Goal: Task Accomplishment & Management: Manage account settings

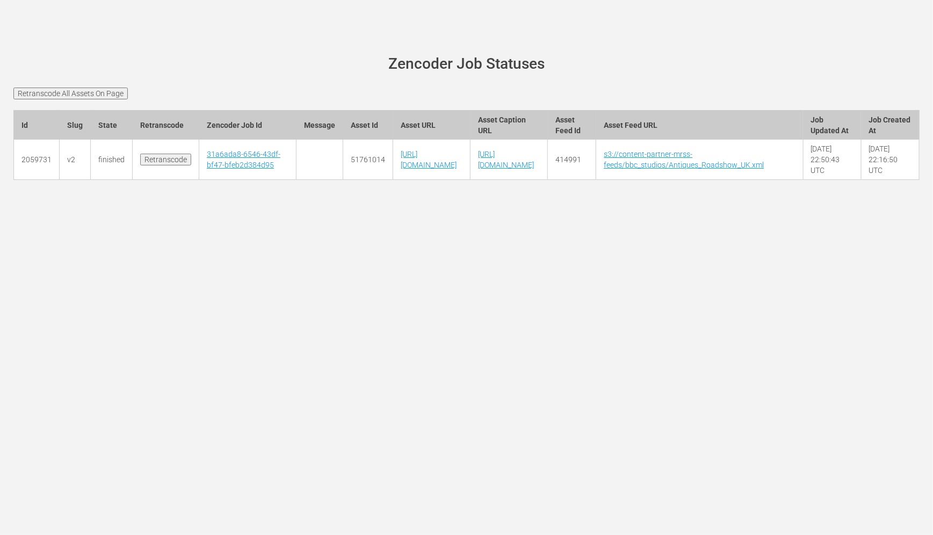
click at [343, 173] on td "51761014" at bounding box center [368, 160] width 50 height 40
copy td "51761014"
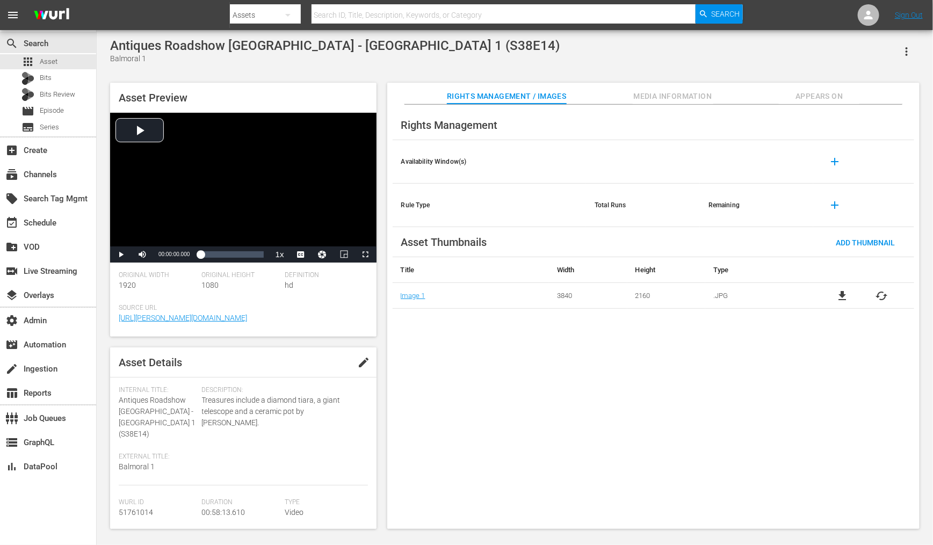
click at [465, 75] on div "Antiques Roadshow UK - Balmoral 1 (S38E14) Balmoral 1 Asset Preview Video Playe…" at bounding box center [515, 280] width 820 height 485
click at [303, 231] on span "english" at bounding box center [301, 229] width 20 height 8
click at [236, 254] on div "Loaded : 0.17% 00:30:21.454 00:00:00.000" at bounding box center [231, 254] width 63 height 11
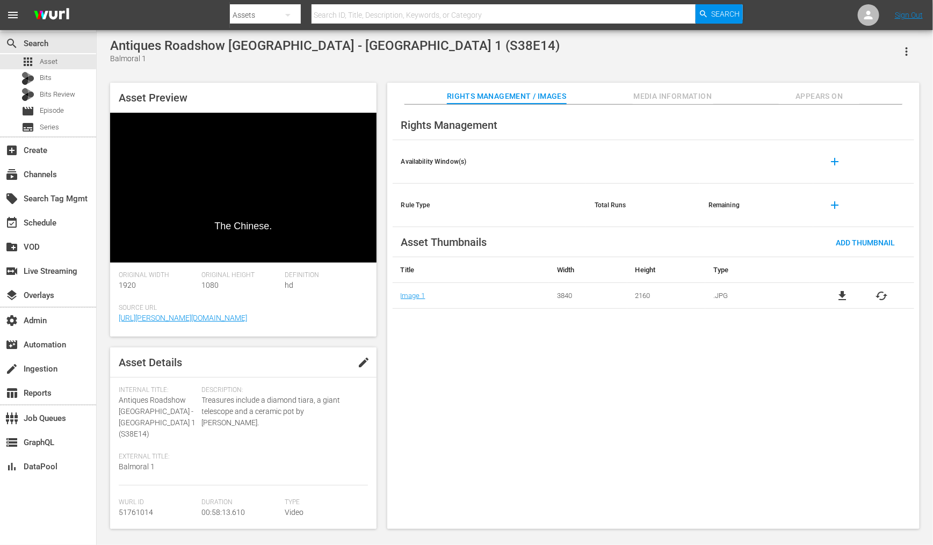
click at [259, 296] on div "Original Height 1080" at bounding box center [243, 287] width 83 height 33
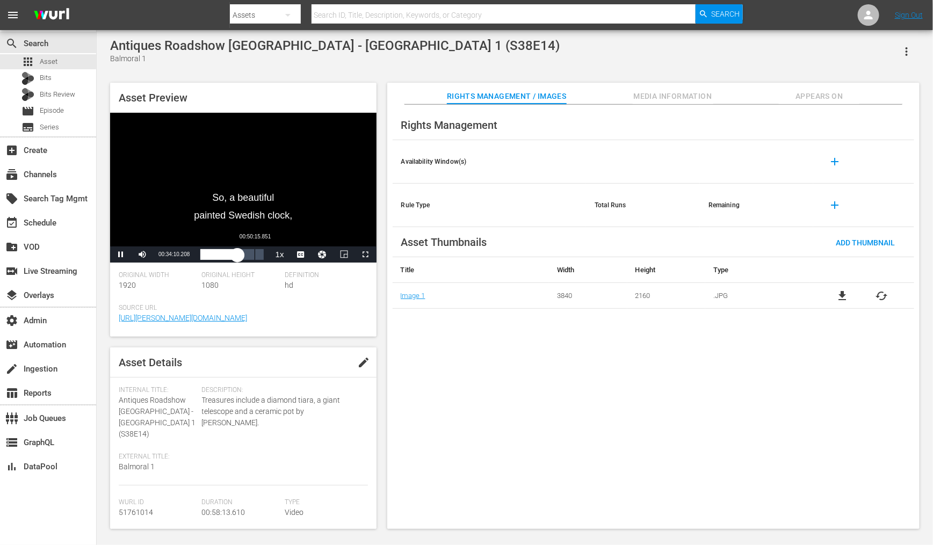
click at [254, 255] on div "Loaded : 60.39% 00:50:15.851 00:34:10.256" at bounding box center [231, 254] width 63 height 11
click at [121, 254] on span "Video Player" at bounding box center [121, 254] width 0 height 0
click at [832, 95] on span "Appears On" at bounding box center [818, 96] width 81 height 13
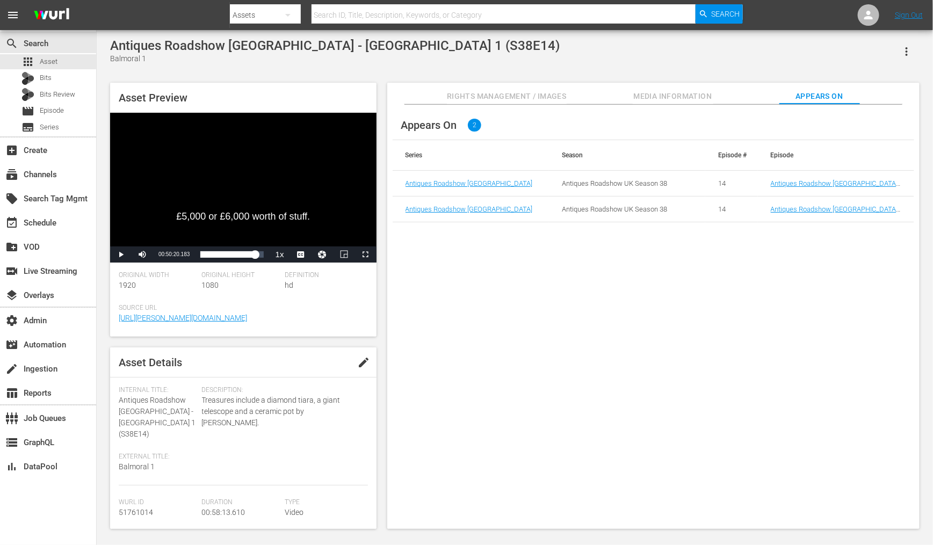
click at [903, 56] on icon "button" at bounding box center [906, 51] width 13 height 13
click at [857, 90] on div "Segmentation Clips" at bounding box center [859, 82] width 103 height 26
click at [804, 180] on link "Antiques Roadshow [GEOGRAPHIC_DATA] - [GEOGRAPHIC_DATA] 1 (S38E14)" at bounding box center [833, 187] width 127 height 16
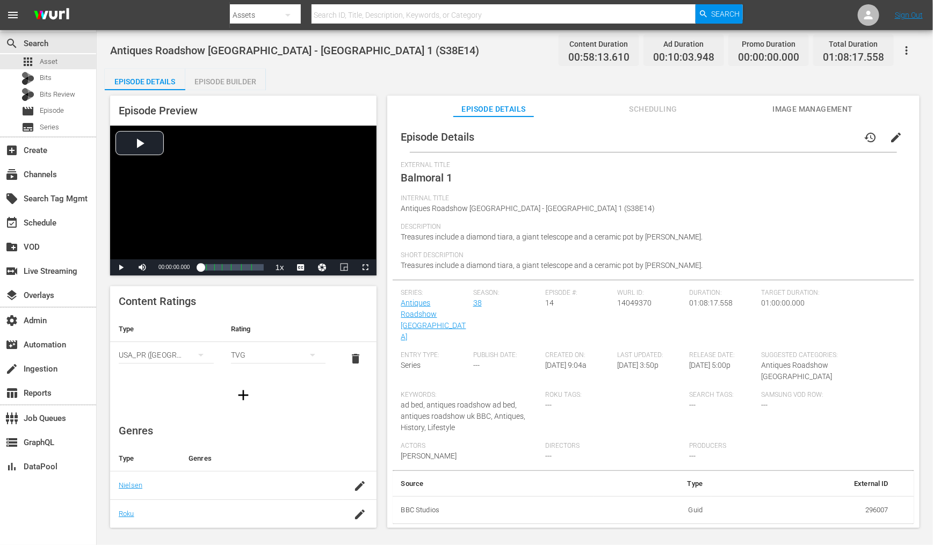
click at [910, 48] on icon "button" at bounding box center [906, 50] width 13 height 13
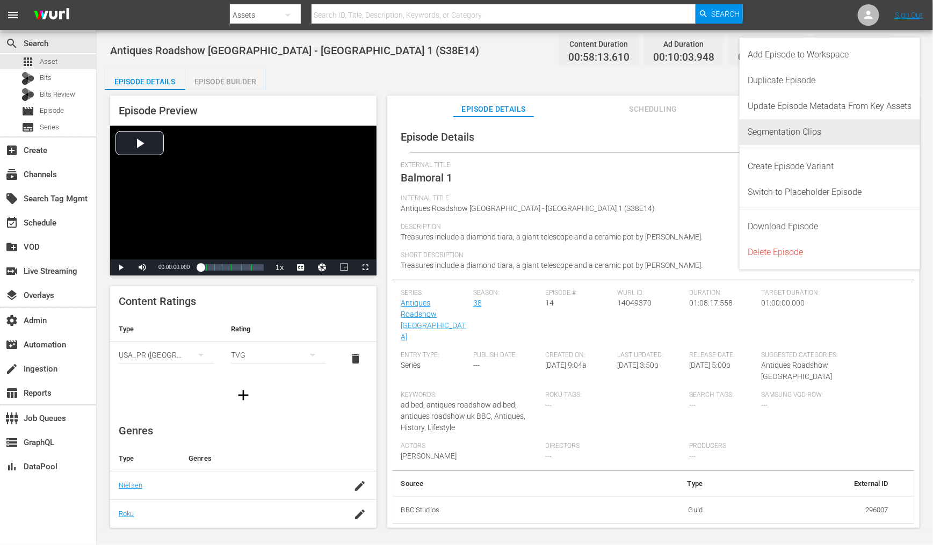
click at [812, 134] on div "Segmentation Clips" at bounding box center [830, 132] width 164 height 26
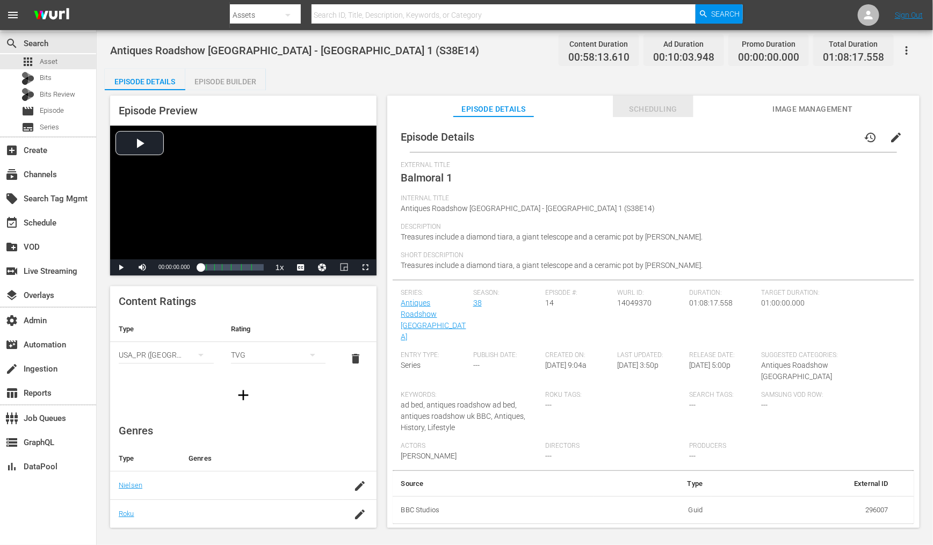
click at [652, 113] on span "Scheduling" at bounding box center [653, 109] width 81 height 13
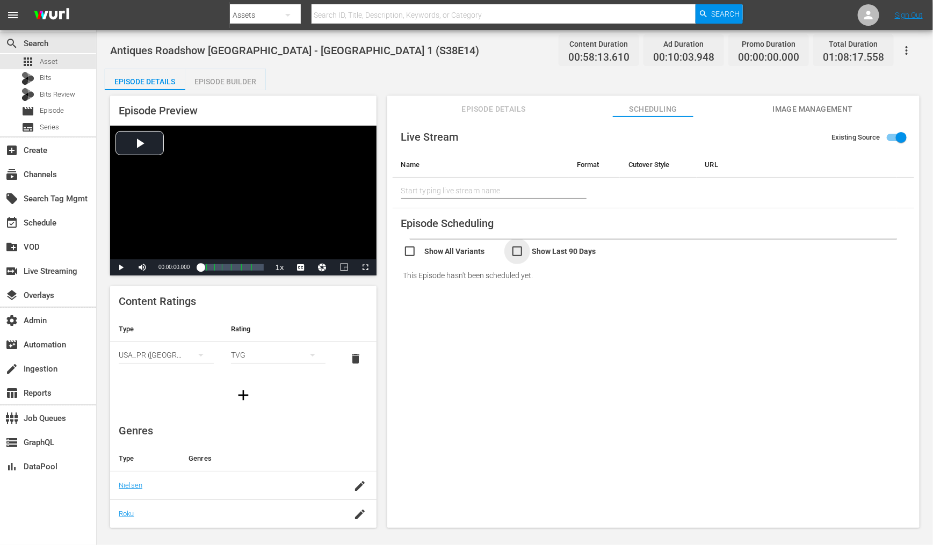
click at [516, 252] on input "checkbox" at bounding box center [564, 253] width 107 height 16
checkbox input "true"
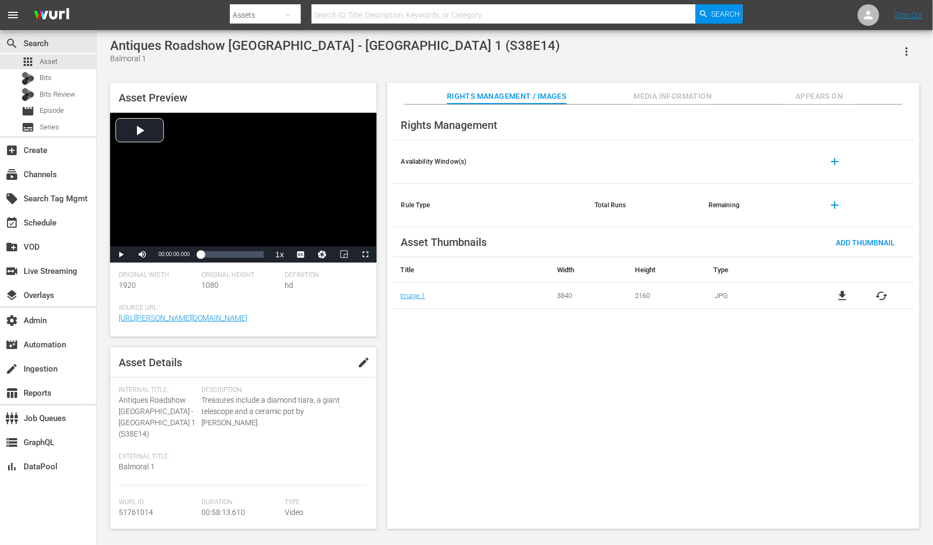
click at [869, 104] on div "Rights Management / Images Media Information Appears On" at bounding box center [653, 93] width 478 height 21
click at [835, 96] on span "Appears On" at bounding box center [818, 96] width 81 height 13
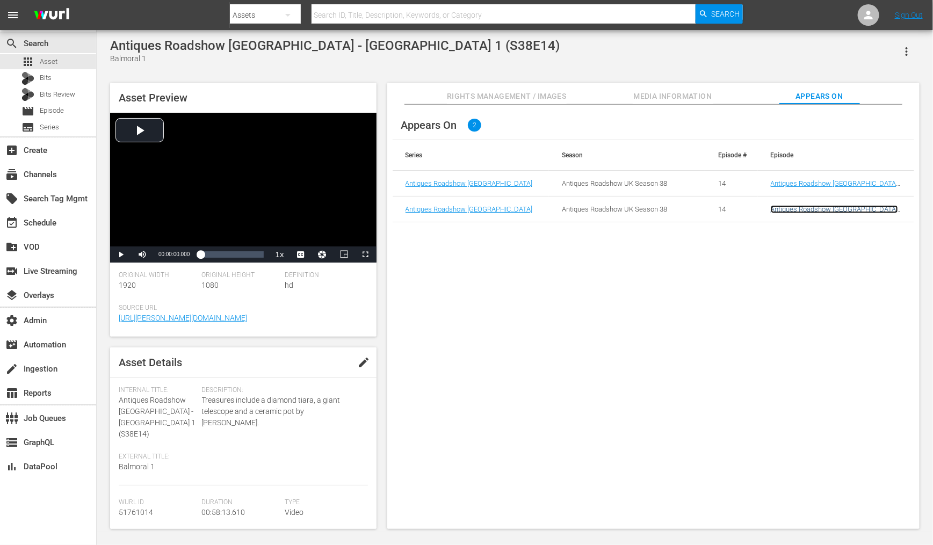
click at [789, 206] on link "Antiques Roadshow [GEOGRAPHIC_DATA] - [GEOGRAPHIC_DATA] 1 (S38E14)" at bounding box center [833, 213] width 127 height 16
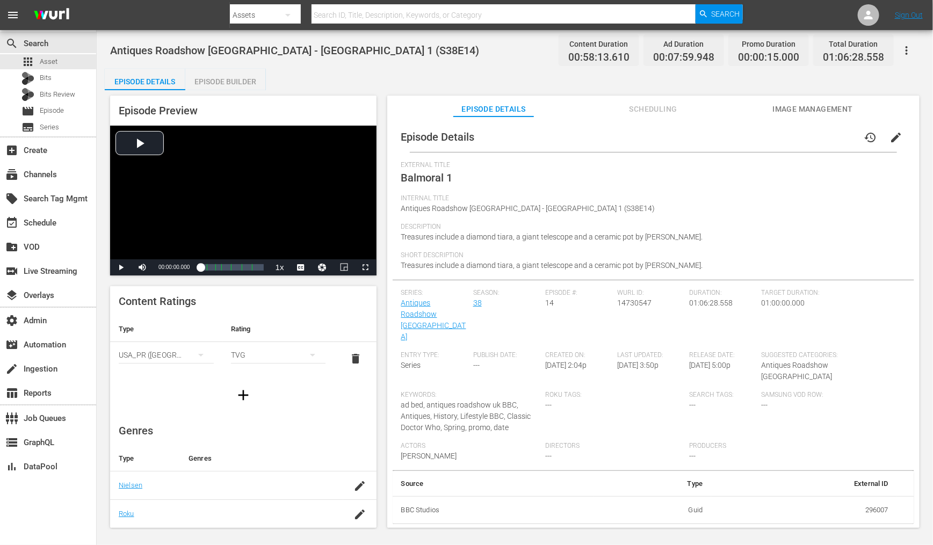
click at [667, 117] on div "Episode Details history edit External Title Balmoral 1 Internal Title Antiques …" at bounding box center [653, 327] width 532 height 421
click at [659, 97] on button "Scheduling" at bounding box center [653, 106] width 81 height 21
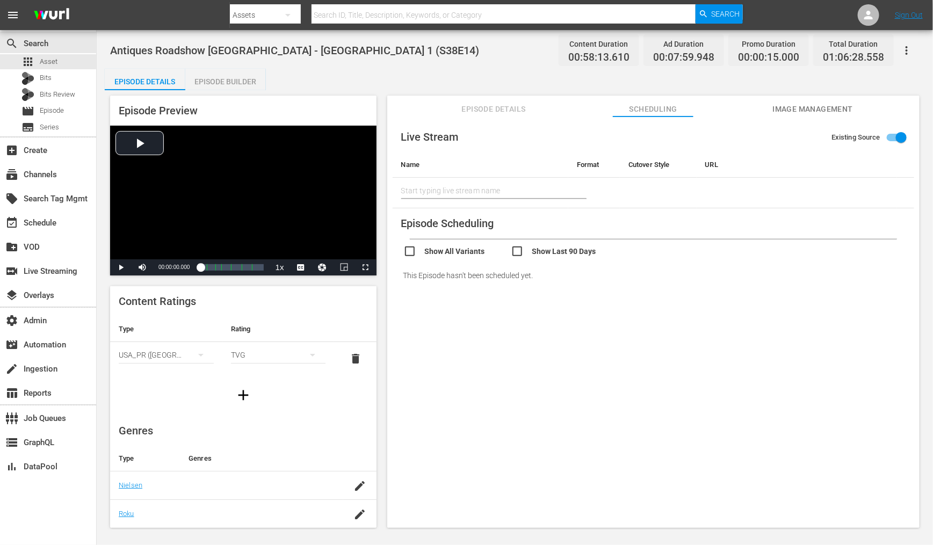
click at [517, 252] on input "checkbox" at bounding box center [564, 253] width 107 height 16
checkbox input "true"
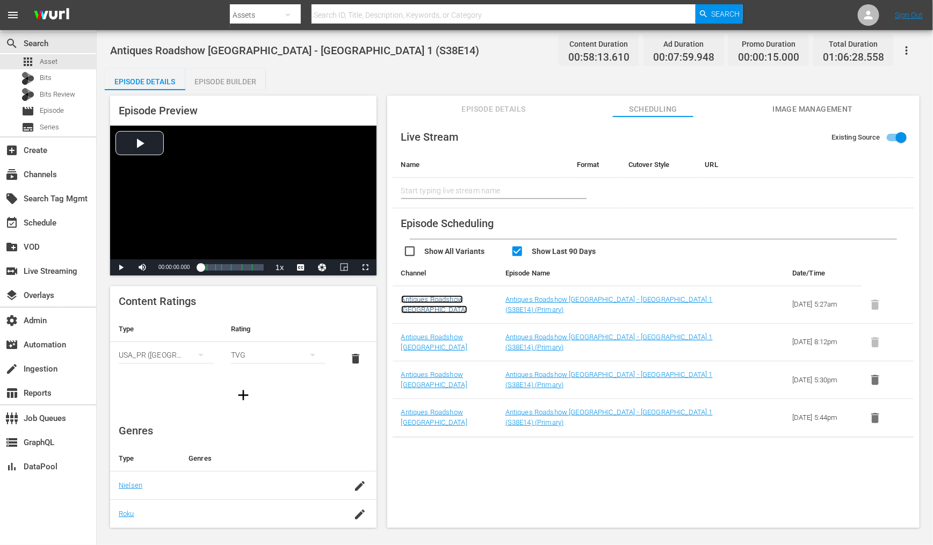
click at [439, 303] on link "Antiques Roadshow [GEOGRAPHIC_DATA]" at bounding box center [434, 304] width 66 height 18
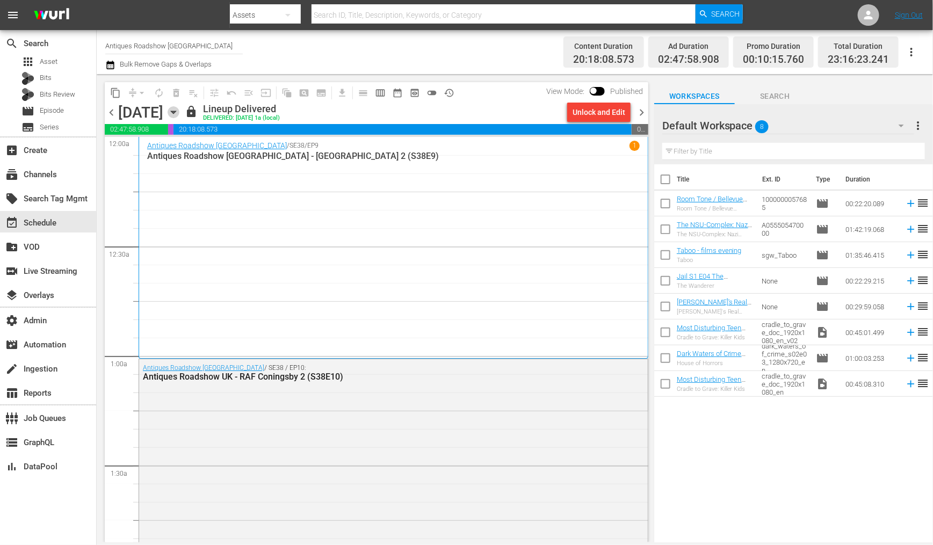
click at [179, 111] on icon "button" at bounding box center [174, 112] width 12 height 12
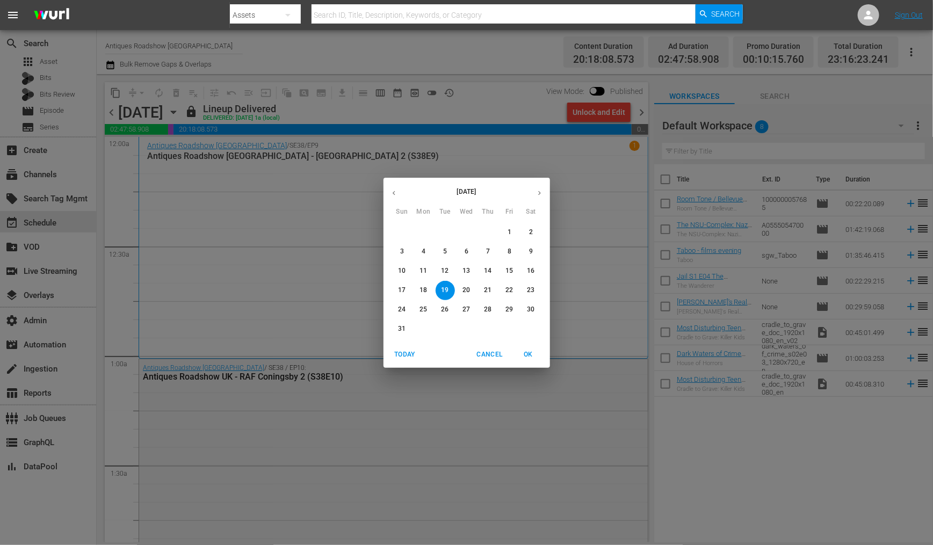
click at [542, 191] on icon "button" at bounding box center [539, 193] width 8 height 8
click at [421, 230] on p "1" at bounding box center [423, 232] width 4 height 9
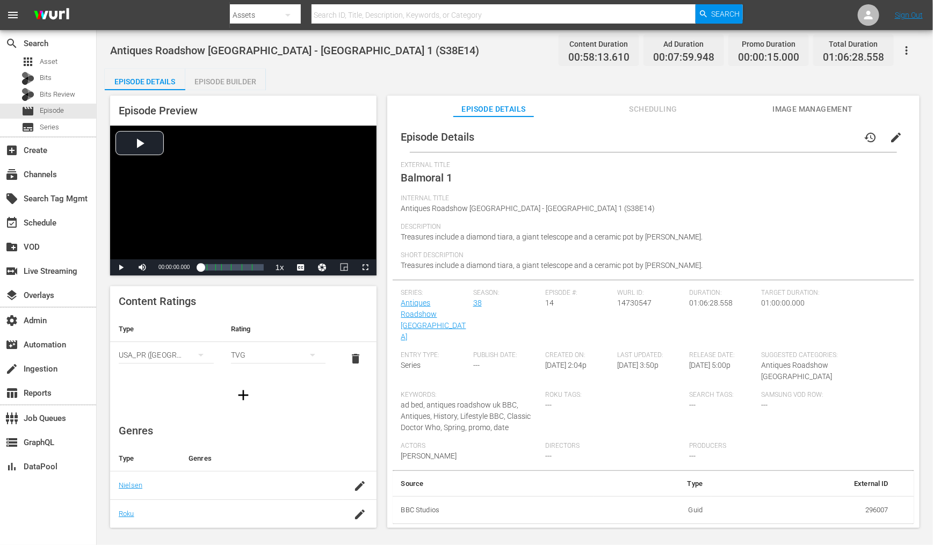
click at [902, 54] on icon "button" at bounding box center [906, 50] width 13 height 13
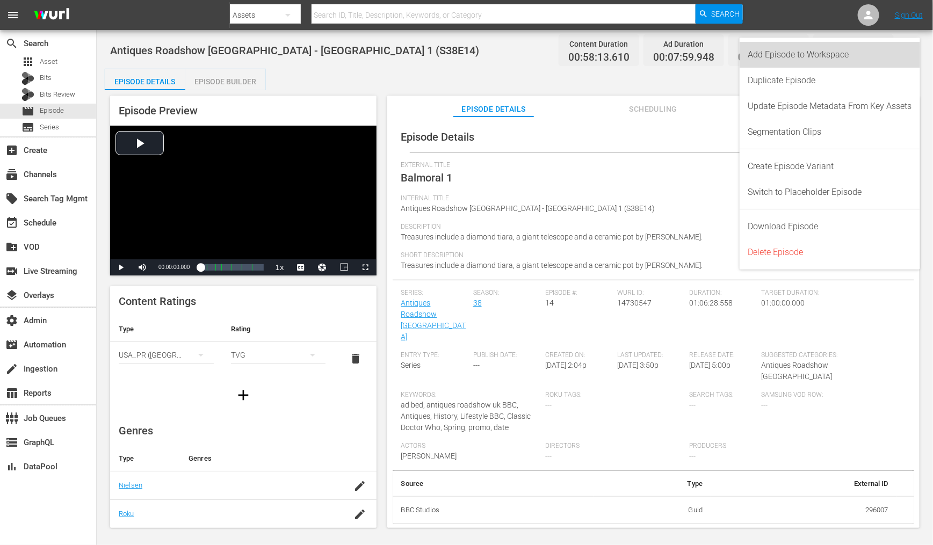
click at [811, 55] on div "Add Episode to Workspace" at bounding box center [830, 55] width 164 height 26
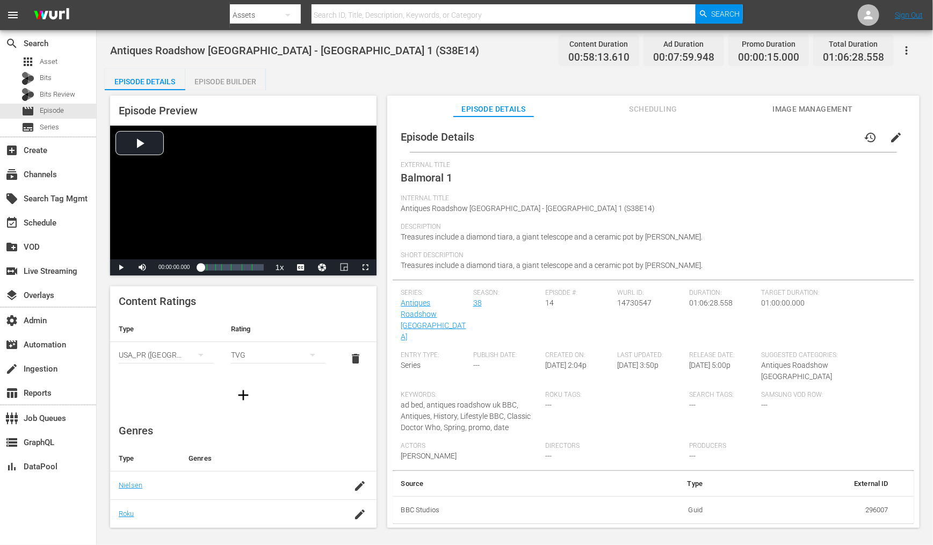
click at [897, 62] on button "button" at bounding box center [906, 51] width 26 height 26
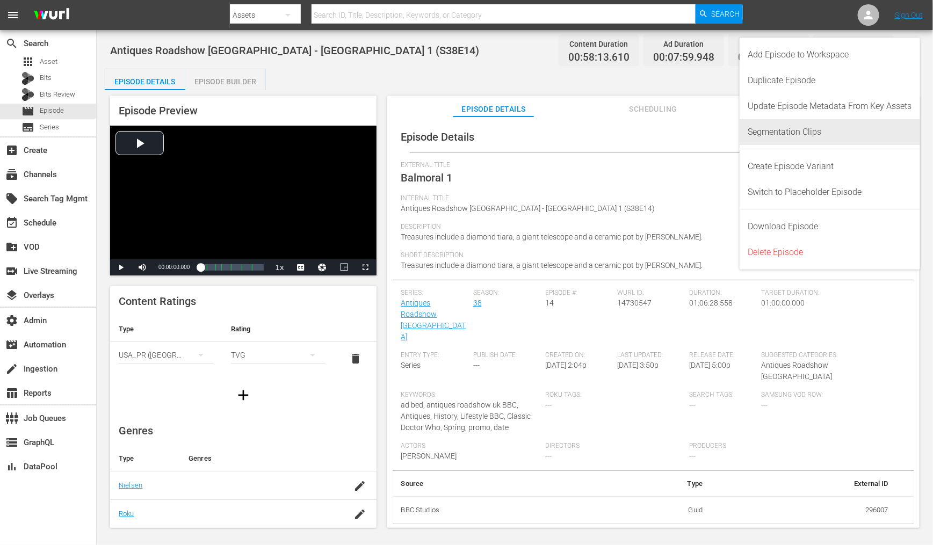
click at [843, 132] on div "Segmentation Clips" at bounding box center [830, 132] width 164 height 26
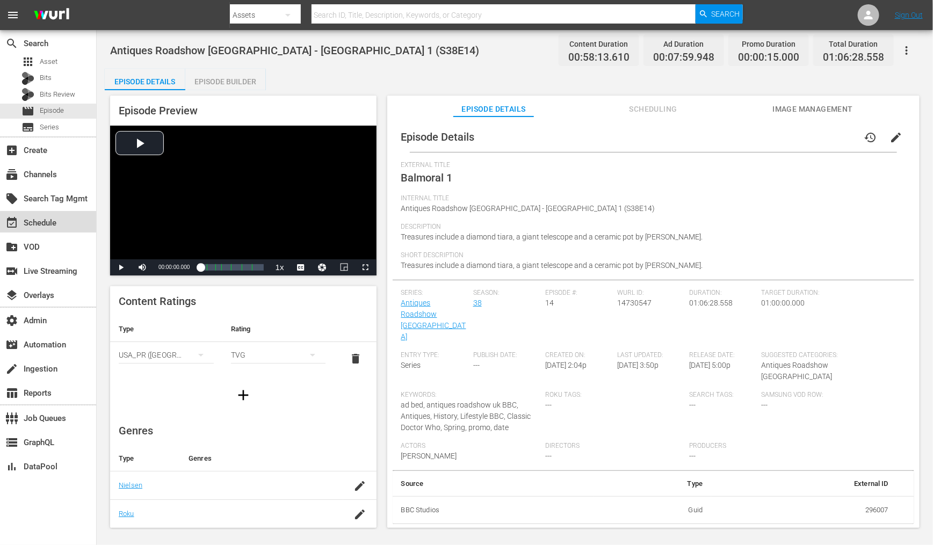
click at [52, 226] on div "event_available Schedule" at bounding box center [30, 221] width 60 height 10
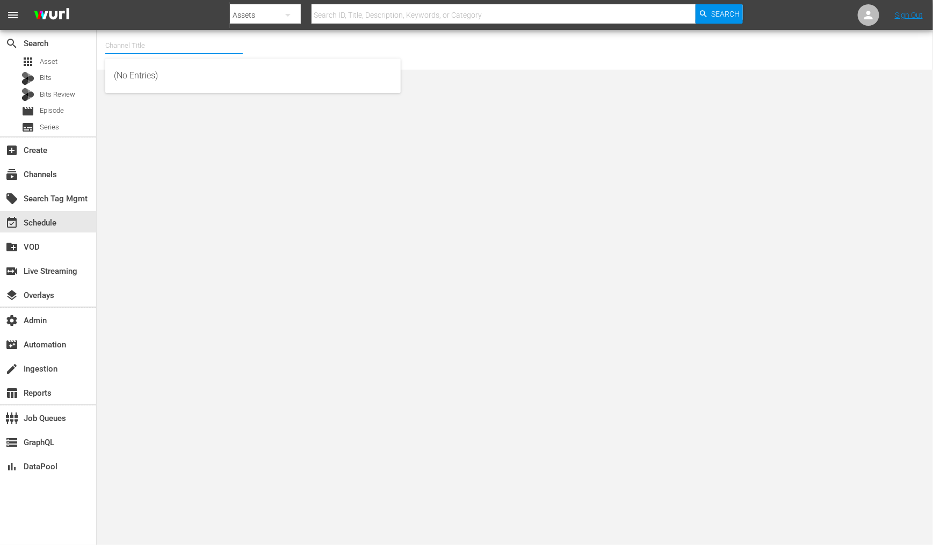
click at [120, 38] on input "text" at bounding box center [173, 46] width 137 height 26
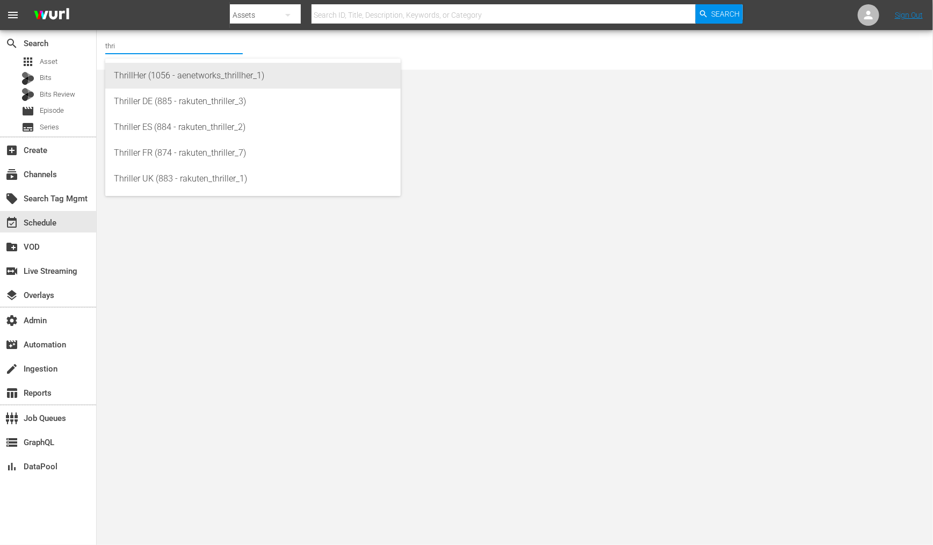
click at [248, 74] on div "ThrillHer (1056 - aenetworks_thrillher_1)" at bounding box center [253, 76] width 278 height 26
type input "ThrillHer (1056 - aenetworks_thrillher_1)"
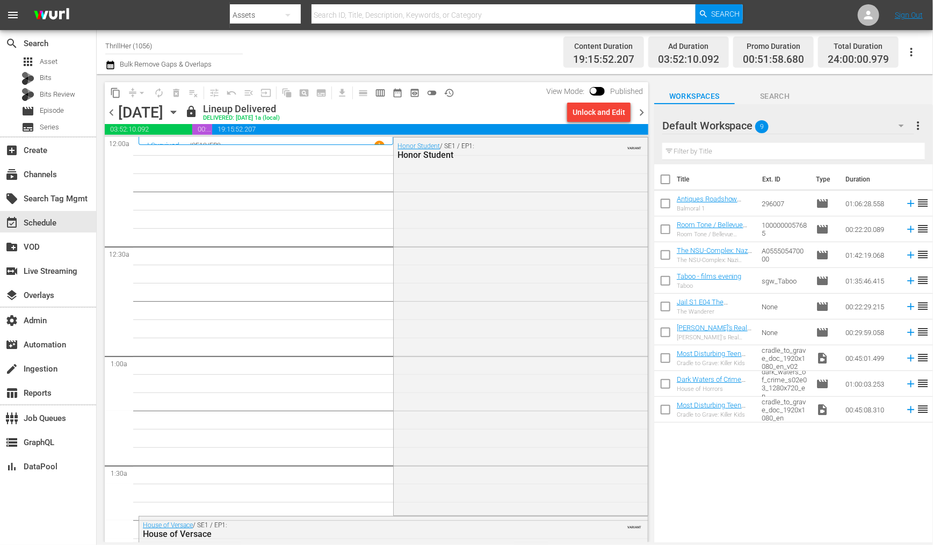
click at [113, 44] on input "ThrillHer (1056)" at bounding box center [173, 46] width 137 height 26
click at [42, 178] on div "subscriptions Channels" at bounding box center [30, 173] width 60 height 10
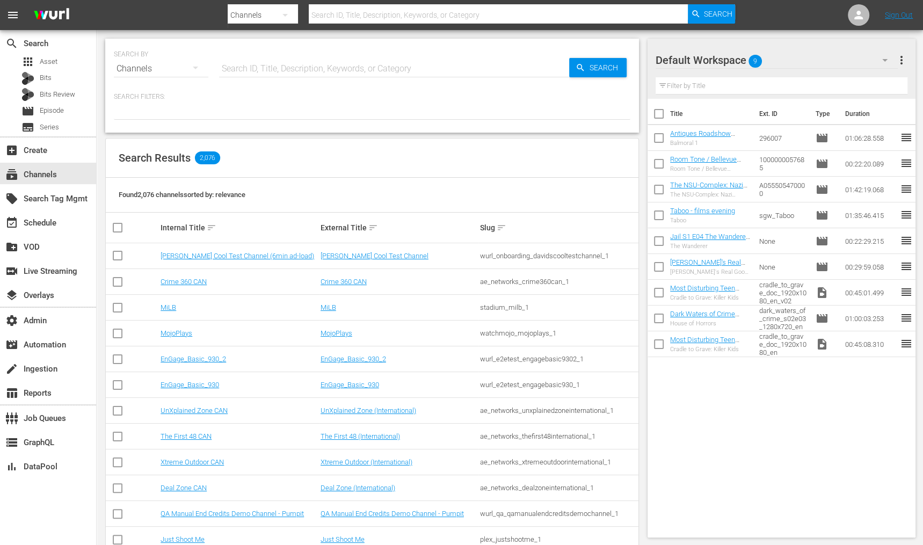
click at [294, 57] on input "text" at bounding box center [394, 69] width 350 height 26
paste input "ThrillHer"
type input "ThrillHer"
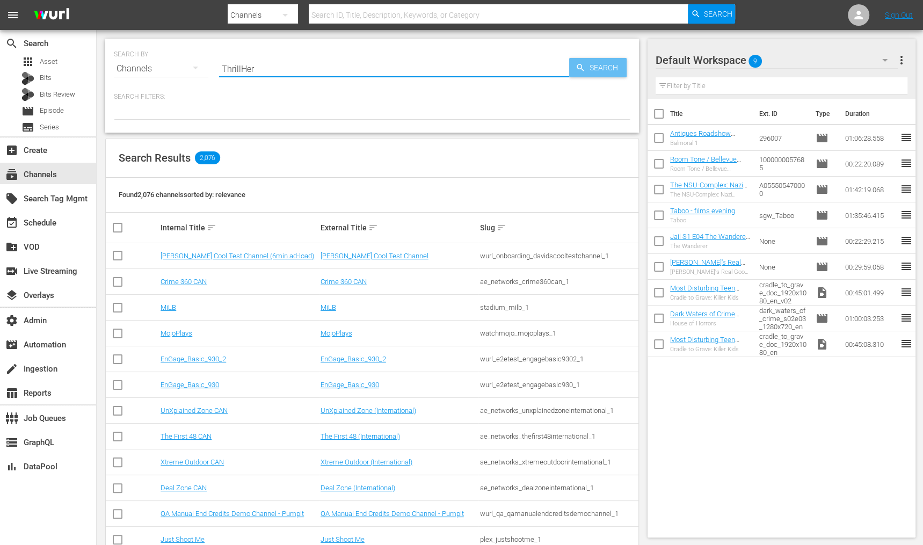
type input "ThrillHer"
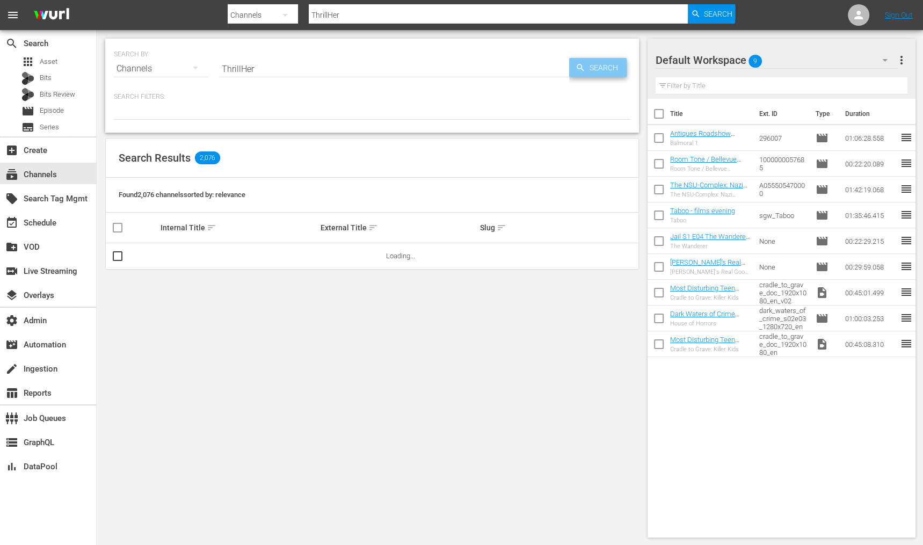
click at [615, 67] on span "Search" at bounding box center [605, 67] width 41 height 19
click at [171, 258] on link "ThrillHer" at bounding box center [174, 256] width 26 height 8
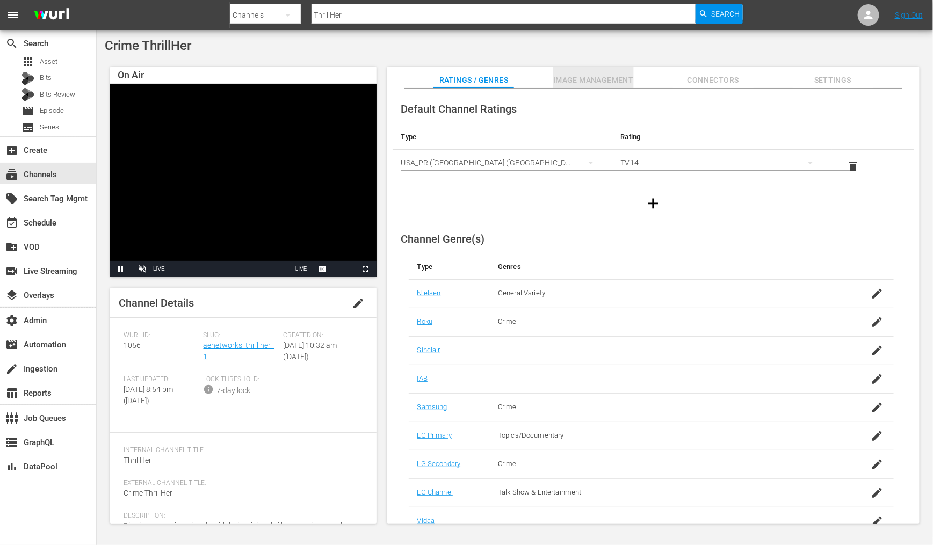
click at [574, 82] on span "Image Management" at bounding box center [593, 80] width 81 height 13
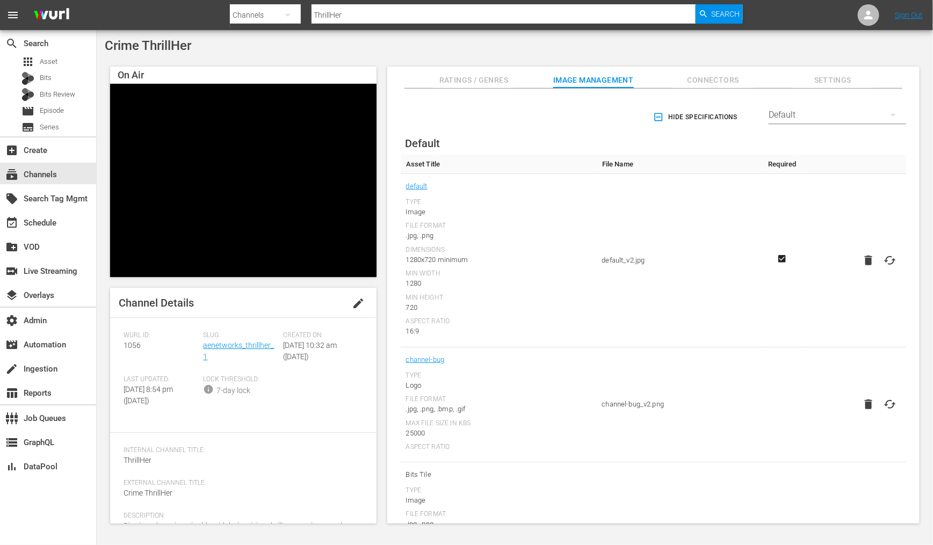
click at [819, 108] on div "Default" at bounding box center [836, 115] width 137 height 30
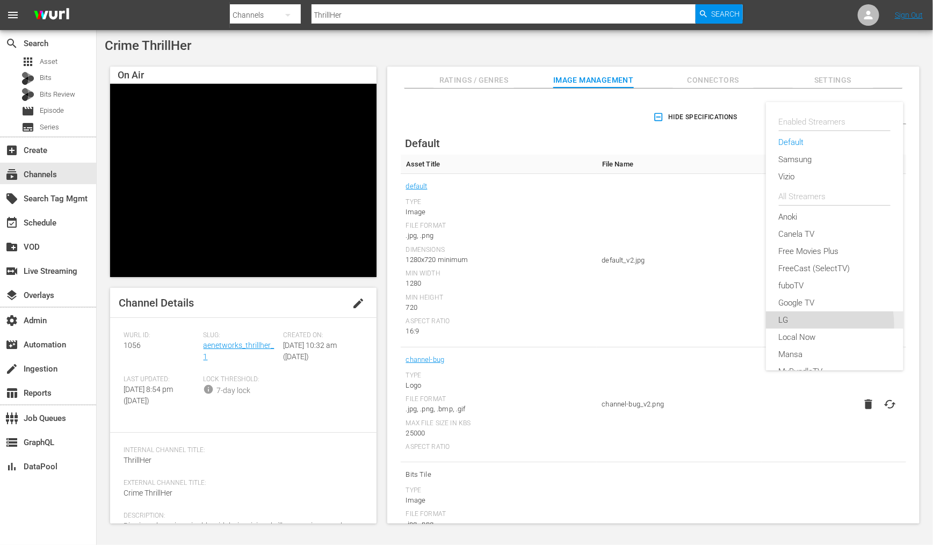
click at [802, 324] on div "LG" at bounding box center [834, 319] width 112 height 17
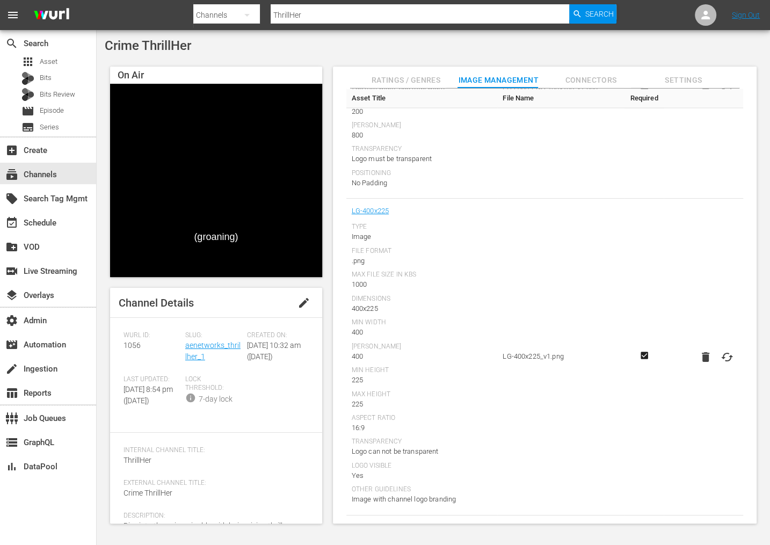
scroll to position [1465, 0]
click at [379, 206] on link "LG-400x225" at bounding box center [370, 208] width 37 height 14
click at [517, 339] on td "LG-400x225_v1.png" at bounding box center [560, 354] width 127 height 316
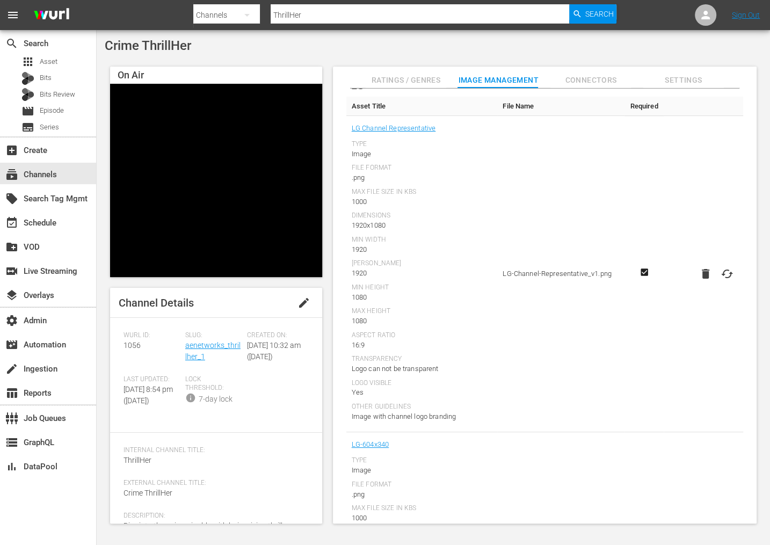
scroll to position [0, 0]
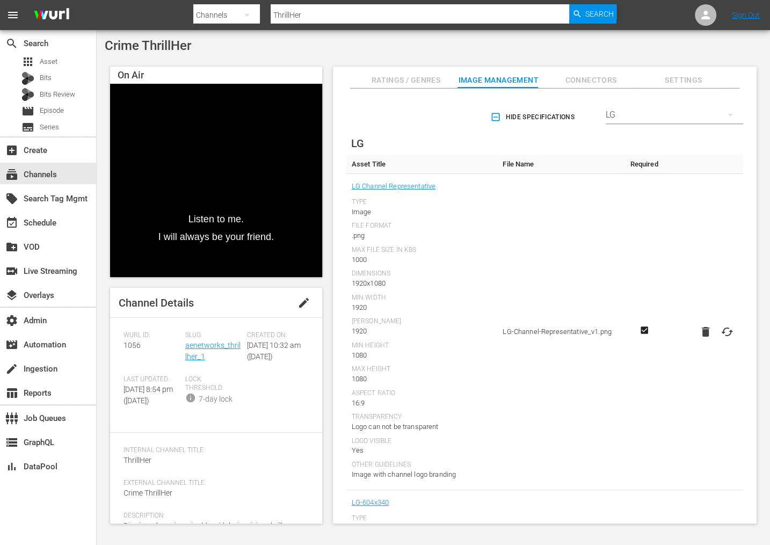
click at [459, 343] on div "Min Height" at bounding box center [422, 345] width 141 height 9
click at [653, 109] on div "LG" at bounding box center [674, 115] width 137 height 30
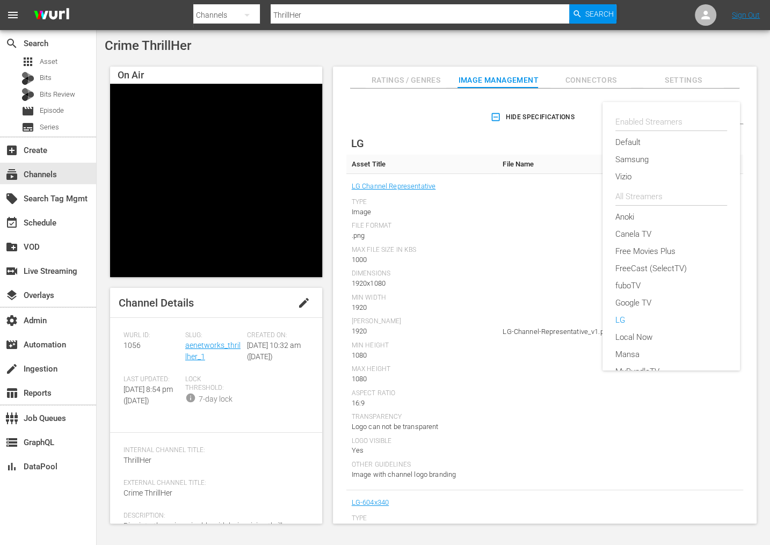
scroll to position [191, 0]
click at [544, 126] on div "Enabled Streamers Default Samsung Vizio All Streamers Anoki Canela TV Free Movi…" at bounding box center [385, 272] width 770 height 545
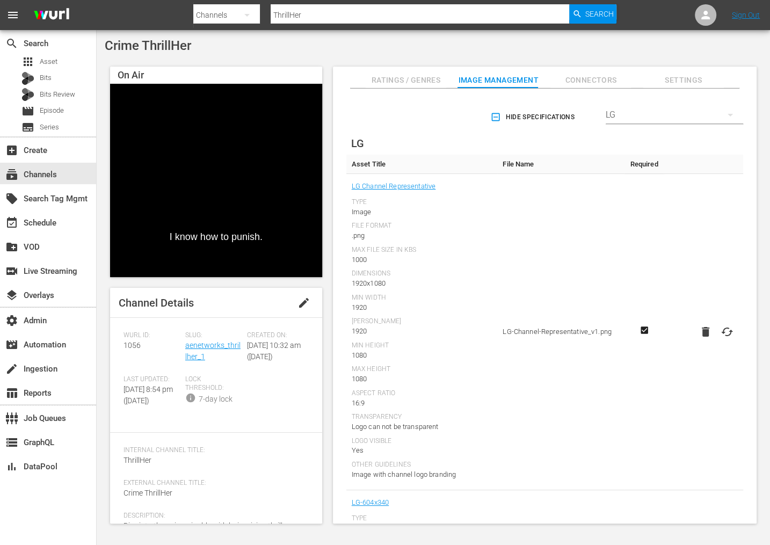
click at [661, 113] on div "LG" at bounding box center [674, 115] width 137 height 30
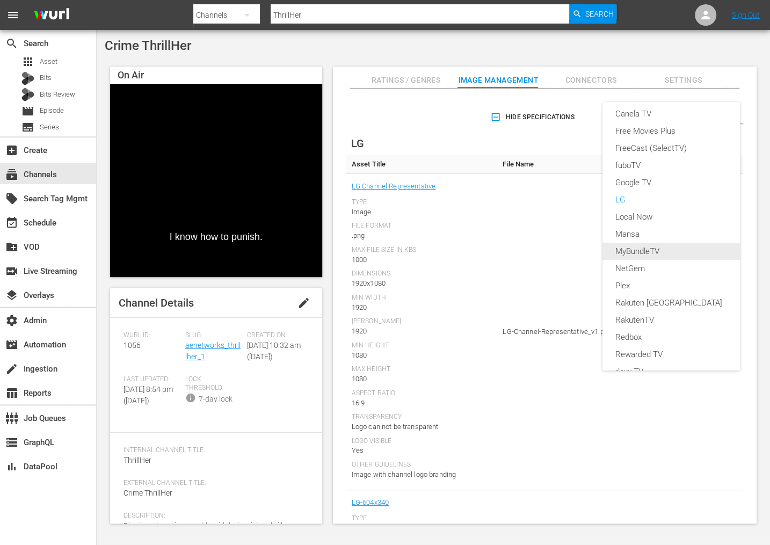
scroll to position [0, 0]
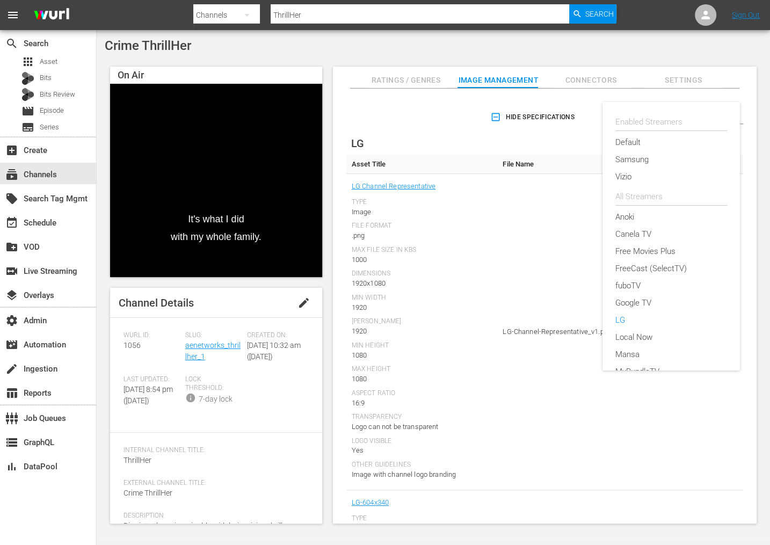
click at [647, 195] on div "All Streamers" at bounding box center [671, 196] width 112 height 17
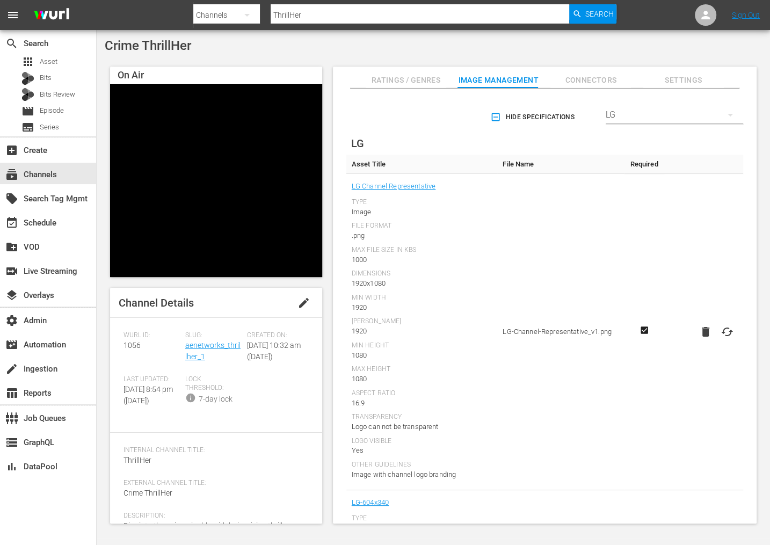
click at [625, 113] on div "LG" at bounding box center [674, 115] width 137 height 30
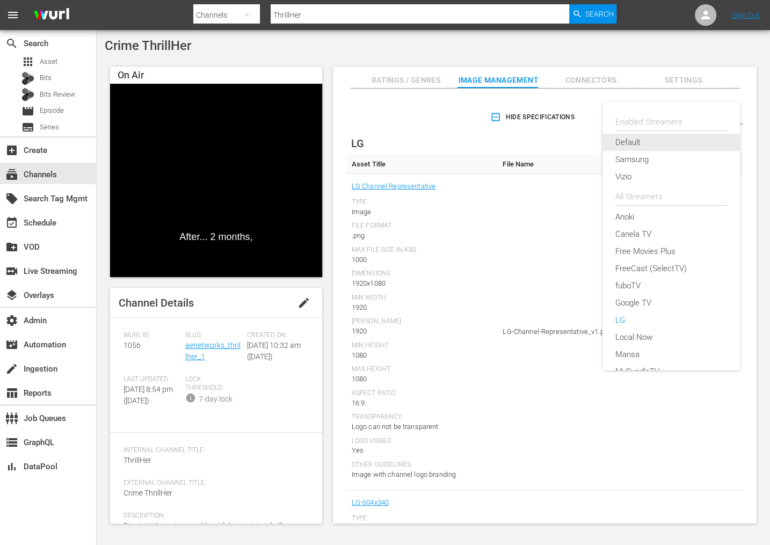
click at [637, 136] on div "Default" at bounding box center [671, 142] width 112 height 17
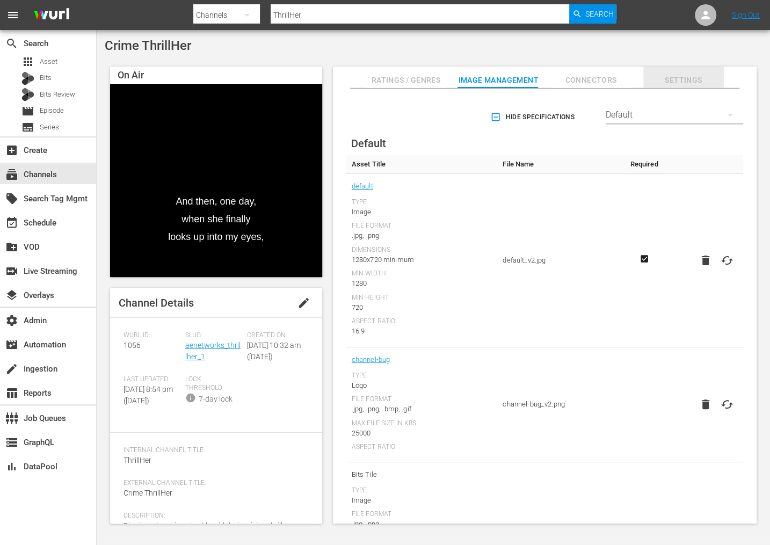
click at [686, 80] on span "Settings" at bounding box center [683, 80] width 81 height 13
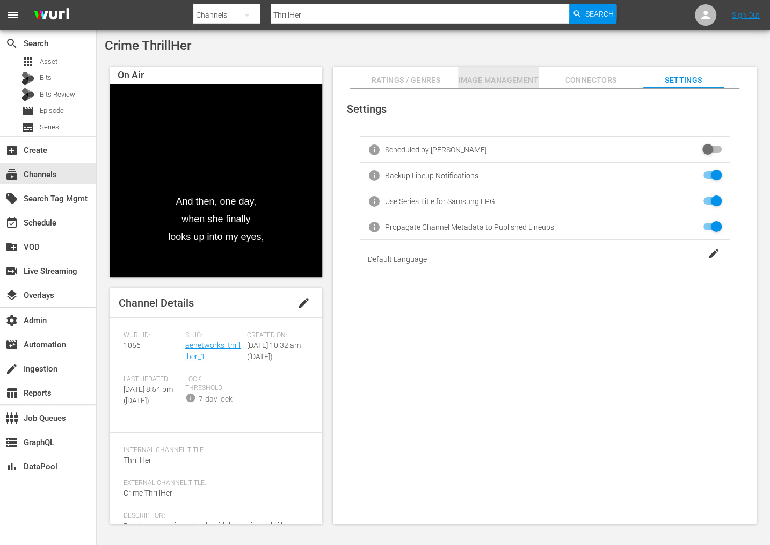
click at [509, 82] on span "Image Management" at bounding box center [498, 80] width 81 height 13
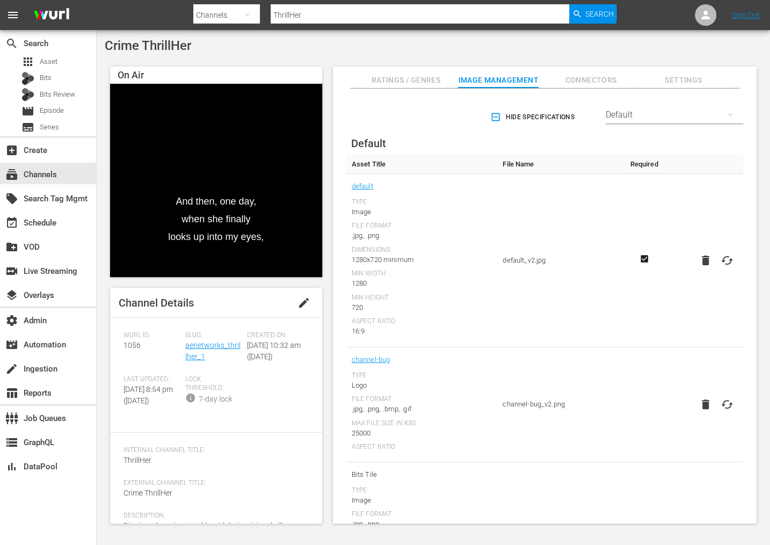
click at [628, 112] on div "Default" at bounding box center [674, 115] width 137 height 30
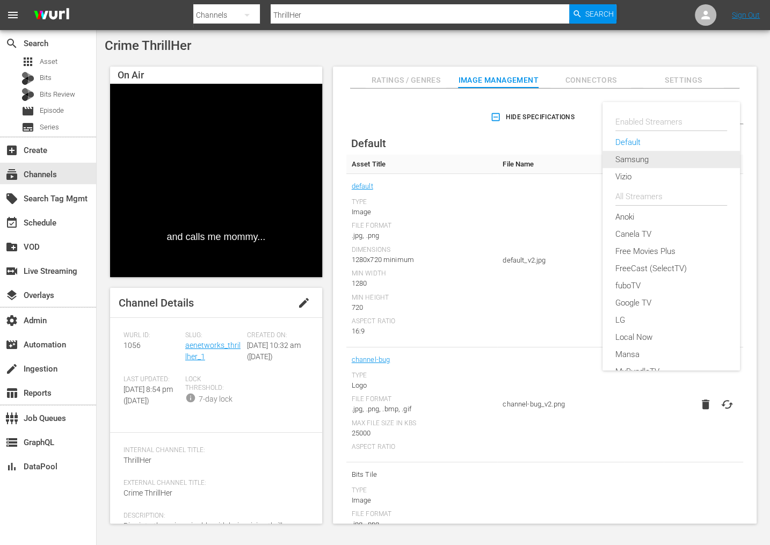
click at [635, 164] on div "Samsung" at bounding box center [671, 159] width 112 height 17
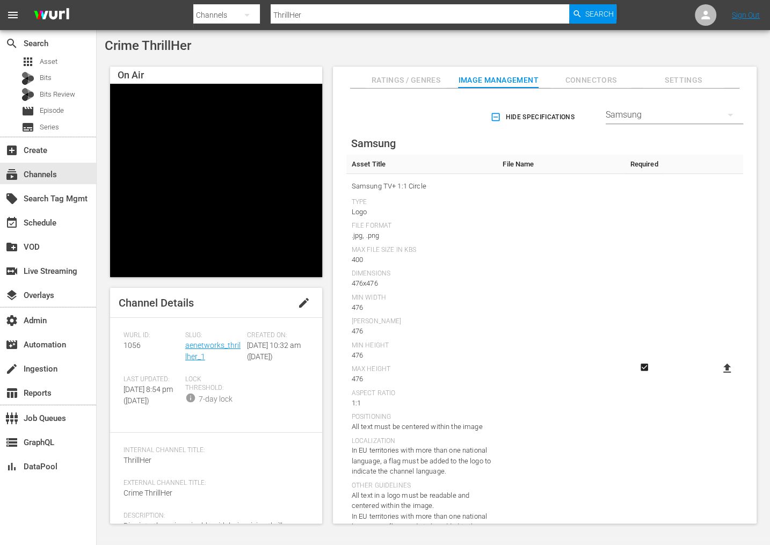
click at [649, 117] on div "Samsung" at bounding box center [674, 115] width 137 height 30
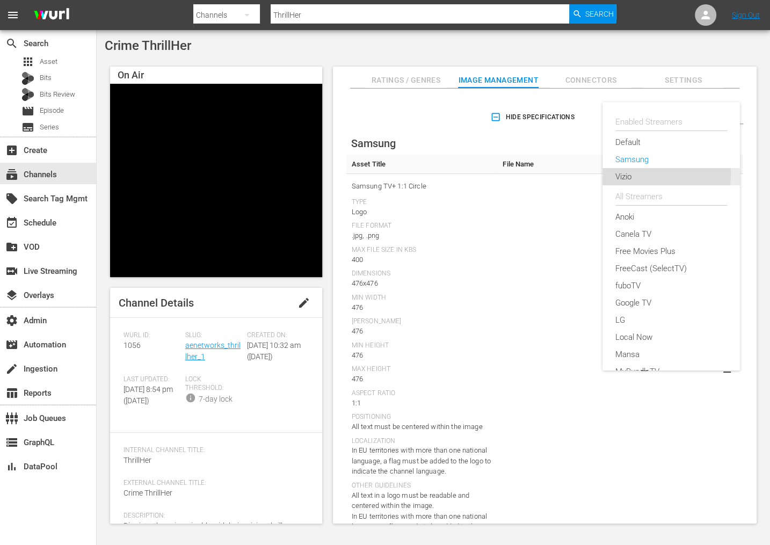
click at [660, 174] on div "Vizio" at bounding box center [671, 176] width 112 height 17
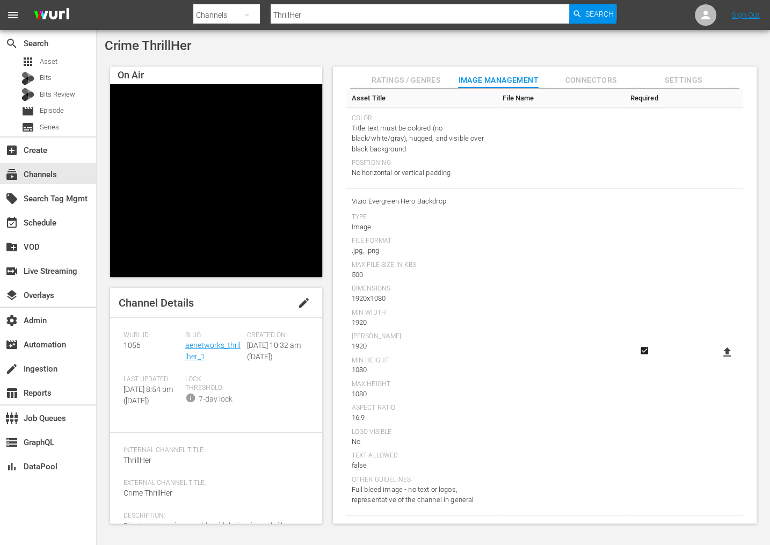
scroll to position [1291, 0]
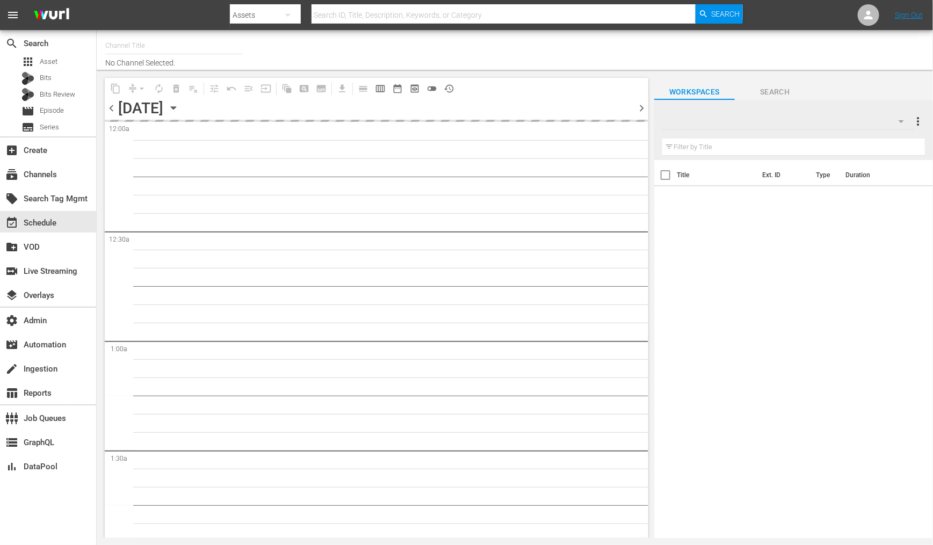
type input "Antiques Roadshow UK (905)"
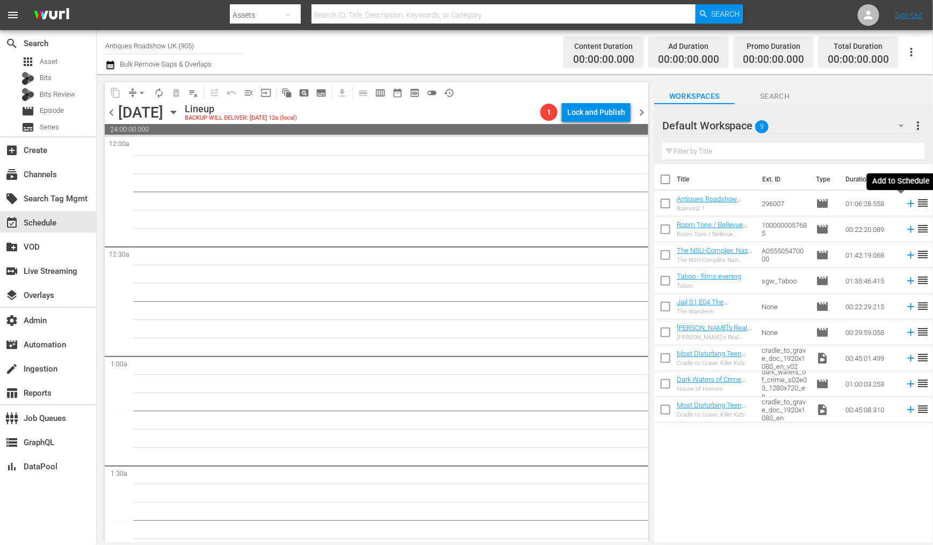
click at [905, 202] on icon at bounding box center [911, 204] width 12 height 12
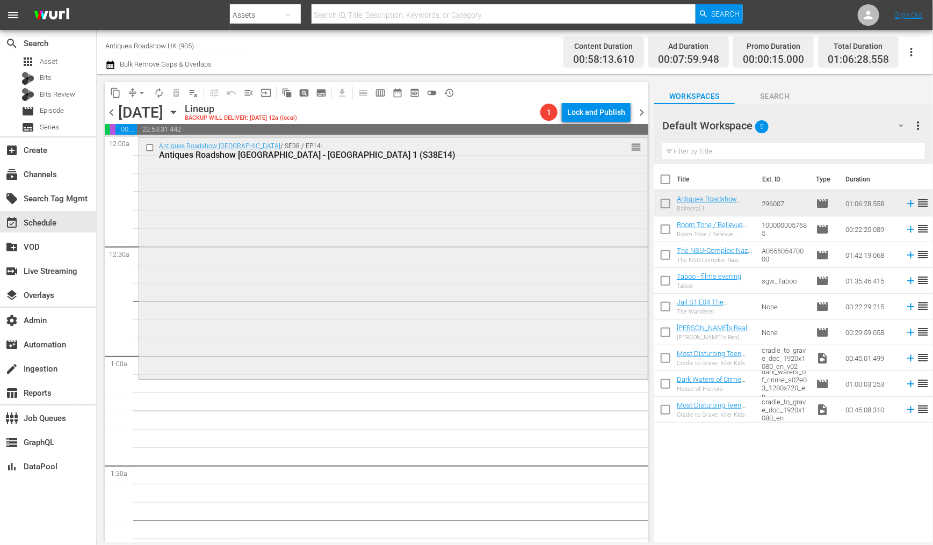
click at [412, 216] on div "Antiques Roadshow UK / SE38 / EP14: Antiques Roadshow UK - Balmoral 1 (S38E14) …" at bounding box center [393, 256] width 508 height 239
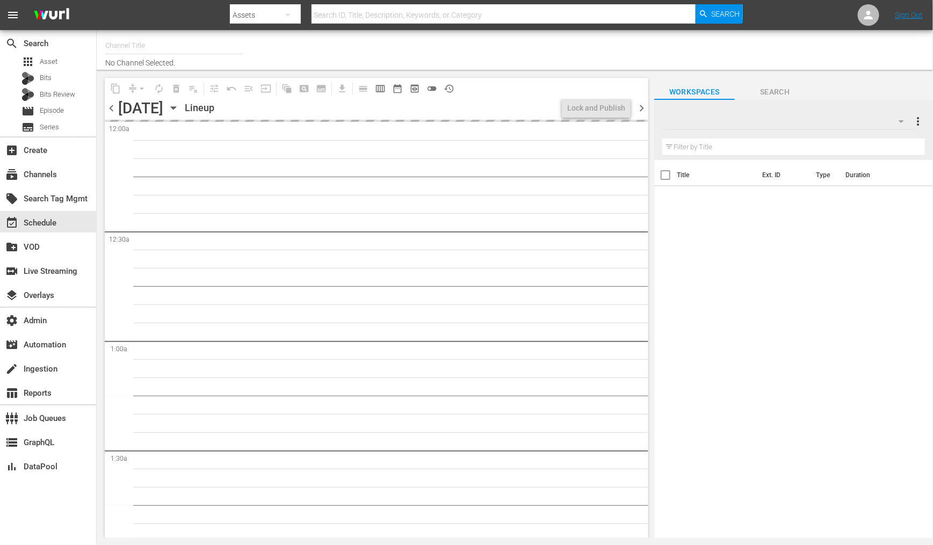
type input "Antiques Roadshow UK (905)"
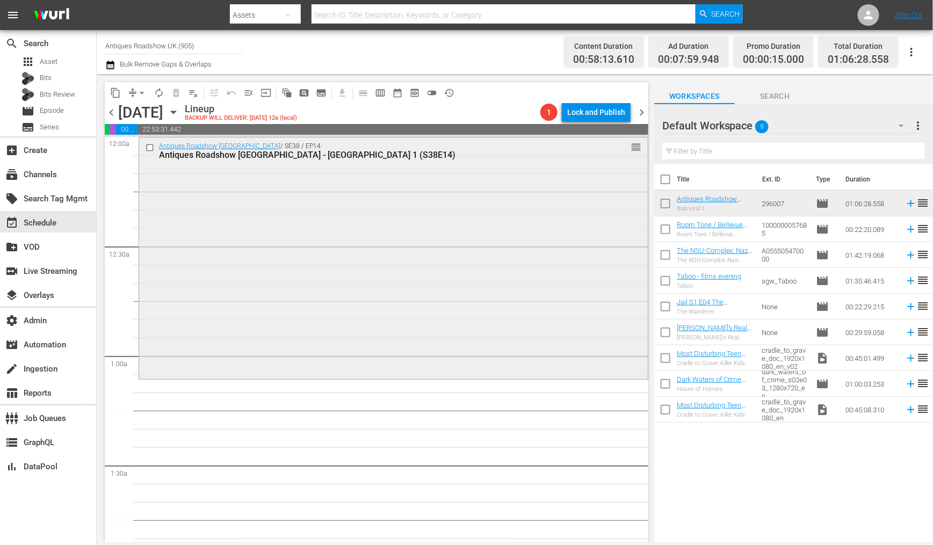
click at [415, 250] on div "Antiques Roadshow UK / SE38 / EP14: Antiques Roadshow [GEOGRAPHIC_DATA] - [GEOG…" at bounding box center [393, 256] width 508 height 239
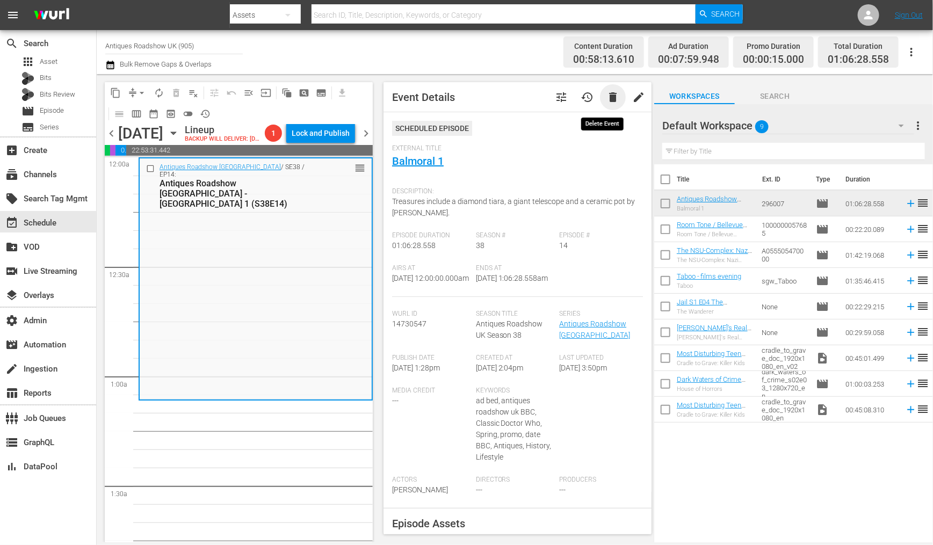
click at [606, 101] on span "delete" at bounding box center [612, 97] width 13 height 13
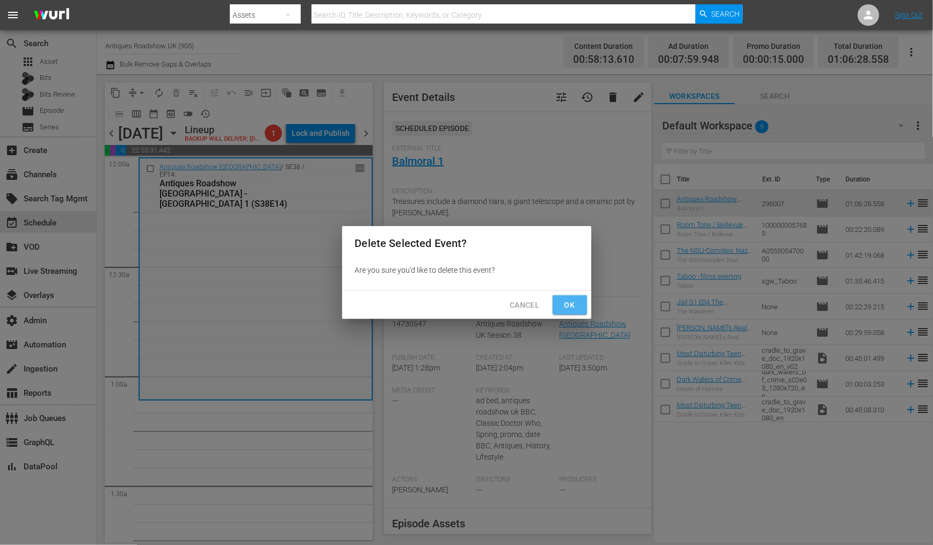
click at [564, 310] on span "Ok" at bounding box center [569, 305] width 17 height 13
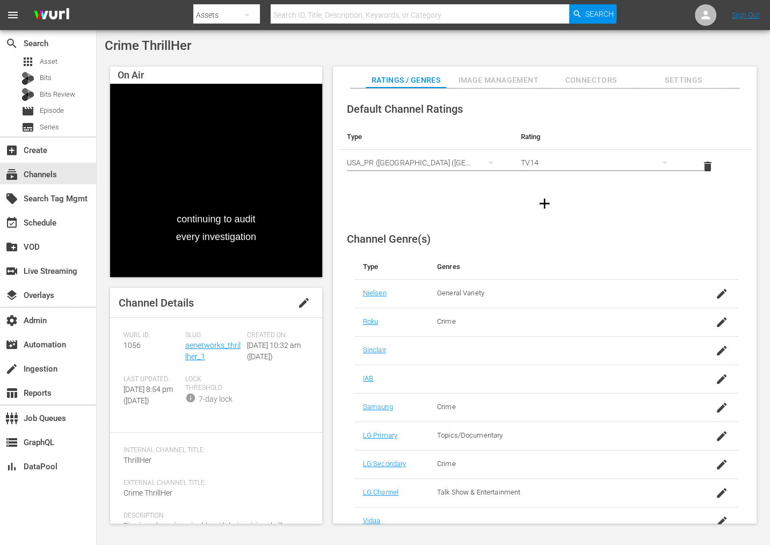
click at [479, 207] on div at bounding box center [544, 203] width 413 height 30
click at [688, 85] on span "Settings" at bounding box center [683, 80] width 81 height 13
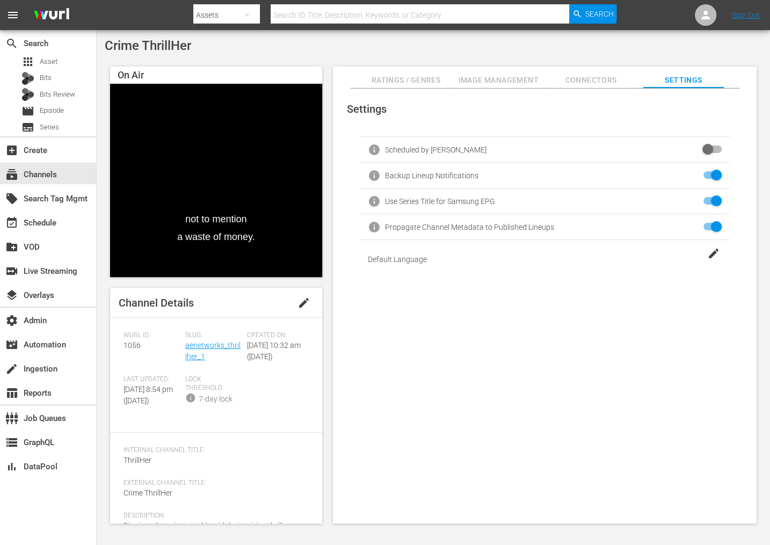
click at [589, 77] on span "Connectors" at bounding box center [590, 80] width 81 height 13
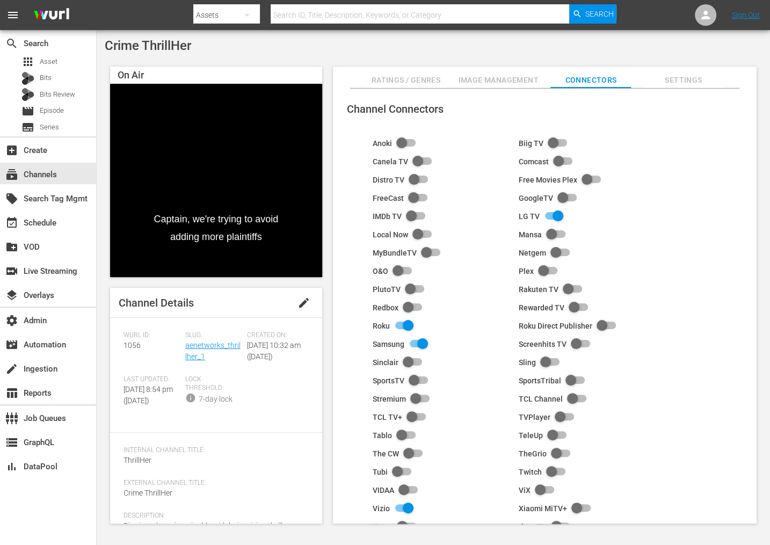
click at [498, 77] on span "Image Management" at bounding box center [498, 80] width 81 height 13
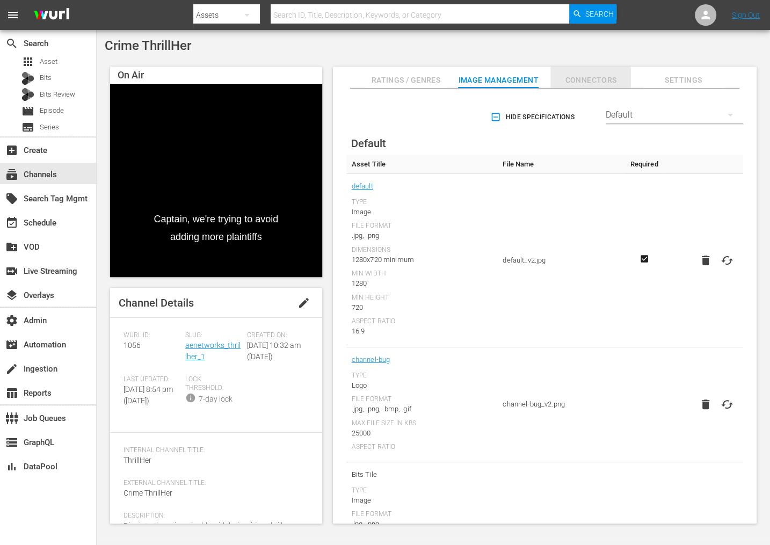
click at [599, 84] on span "Connectors" at bounding box center [590, 80] width 81 height 13
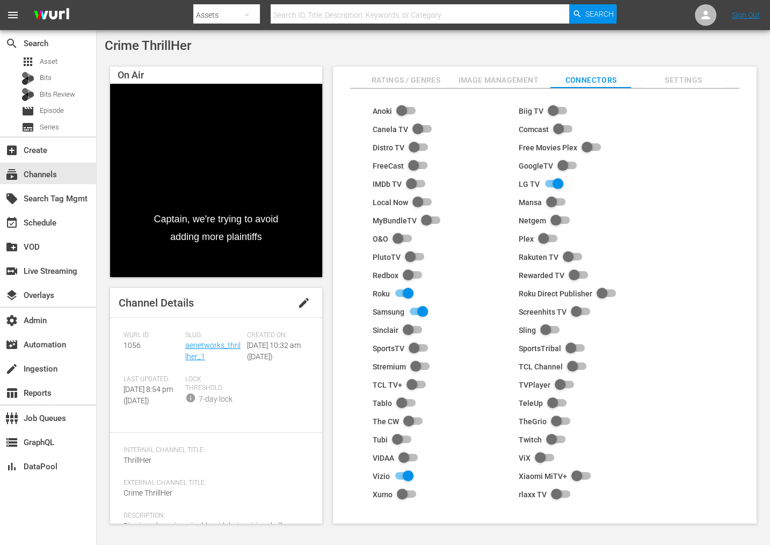
scroll to position [32, 0]
click at [499, 72] on button "Image Management" at bounding box center [498, 77] width 81 height 21
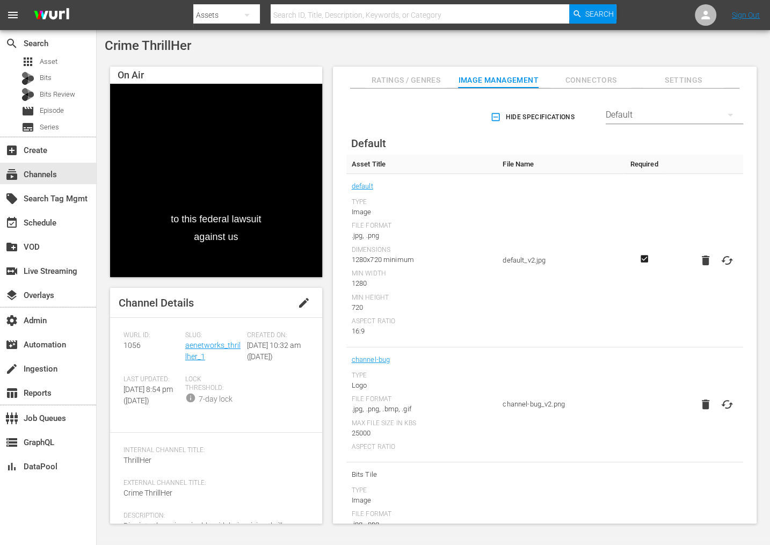
click at [671, 116] on div "Default" at bounding box center [674, 115] width 137 height 30
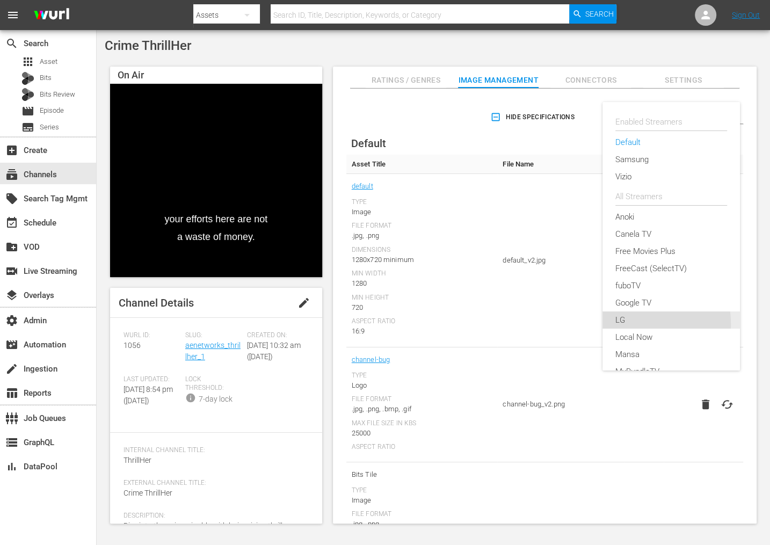
click at [621, 324] on div "LG" at bounding box center [671, 319] width 112 height 17
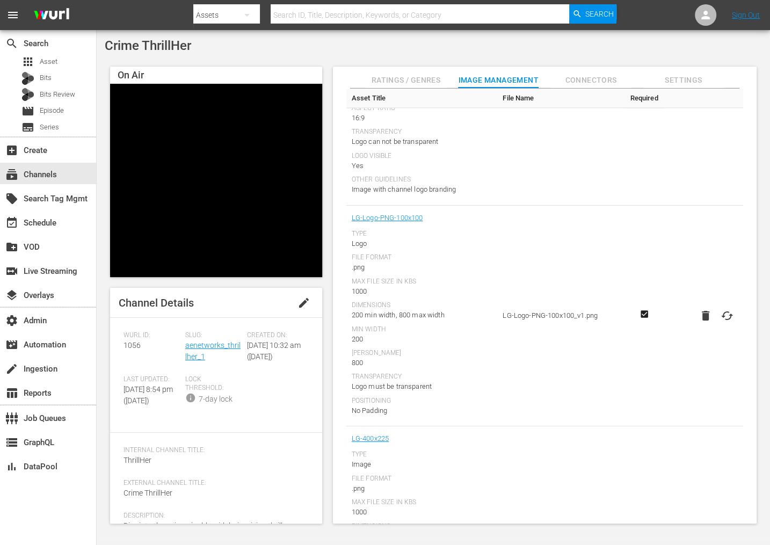
scroll to position [1240, 0]
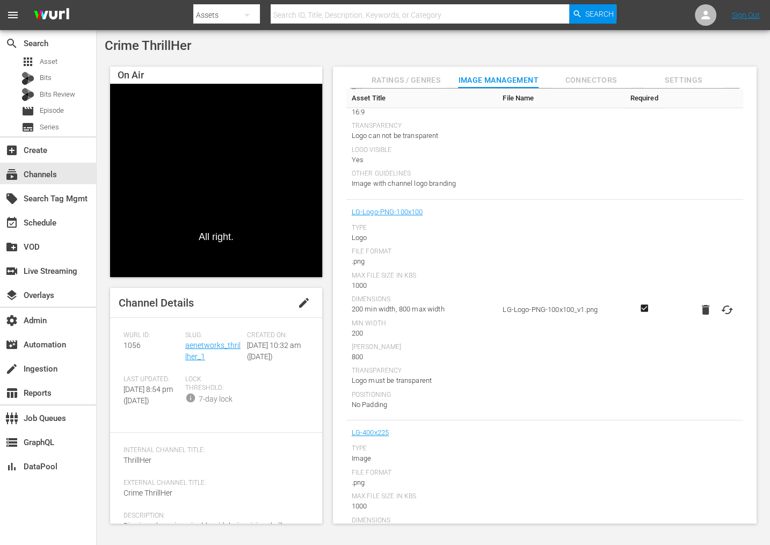
click at [405, 430] on div "LG-400x225" at bounding box center [422, 433] width 141 height 14
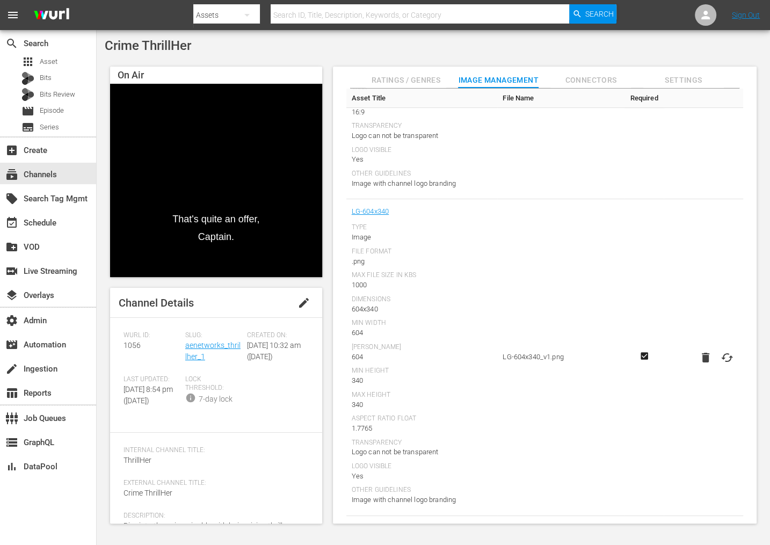
scroll to position [312, 0]
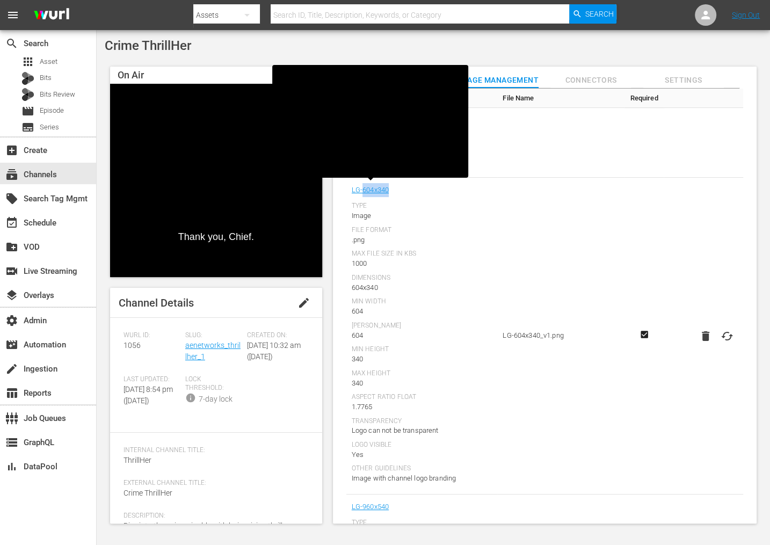
drag, startPoint x: 404, startPoint y: 187, endPoint x: 362, endPoint y: 186, distance: 41.3
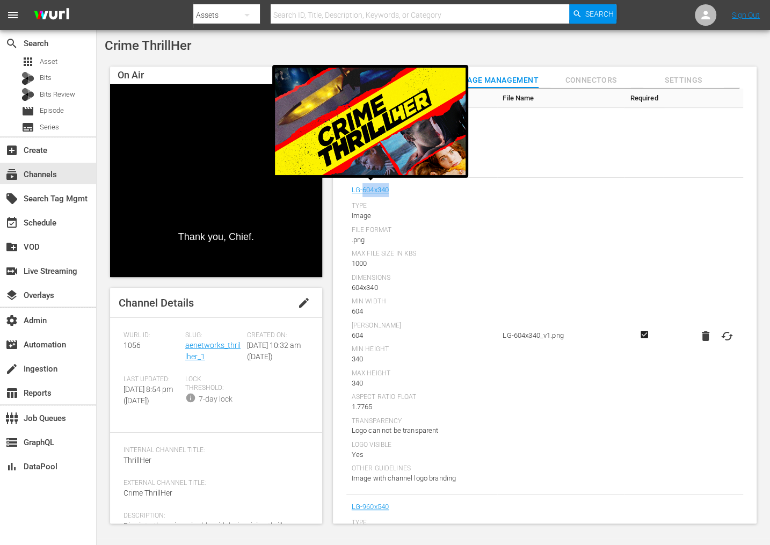
click at [362, 186] on div "LG-604x340" at bounding box center [422, 190] width 141 height 14
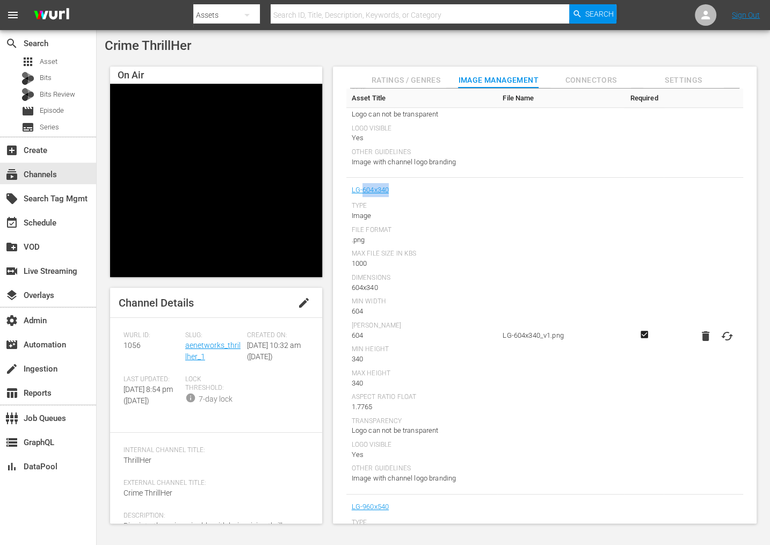
copy link "604x340"
click at [470, 241] on div ".png" at bounding box center [422, 240] width 141 height 11
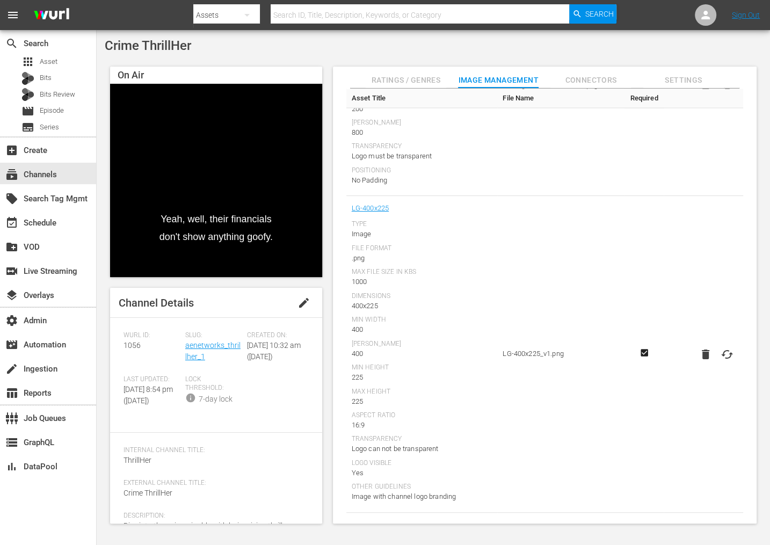
scroll to position [1464, 0]
drag, startPoint x: 352, startPoint y: 304, endPoint x: 388, endPoint y: 304, distance: 36.0
click at [388, 304] on div "400x225" at bounding box center [422, 307] width 141 height 11
copy div "400x225"
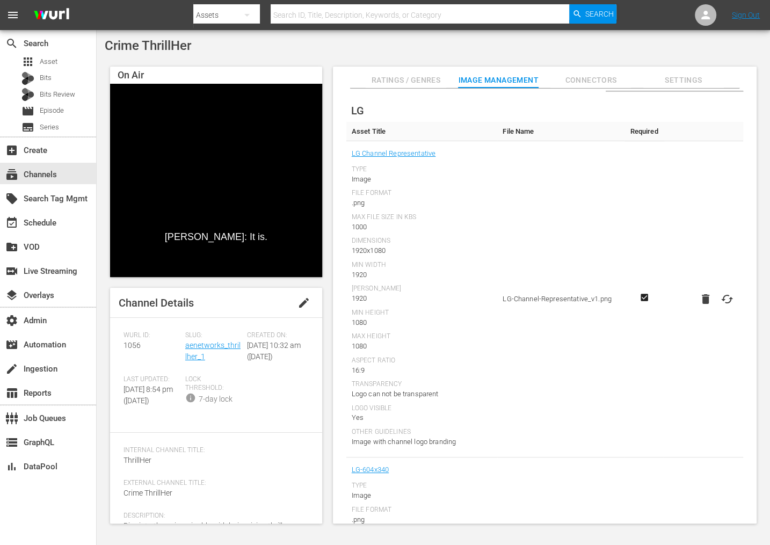
scroll to position [0, 0]
